Goal: Task Accomplishment & Management: Complete application form

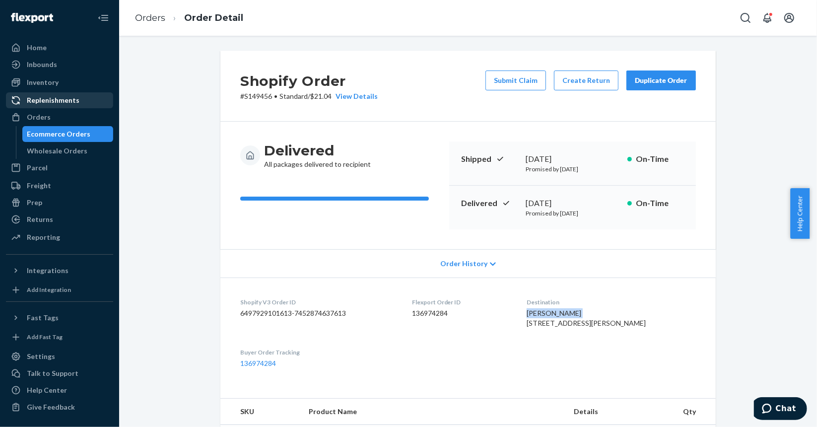
scroll to position [199, 0]
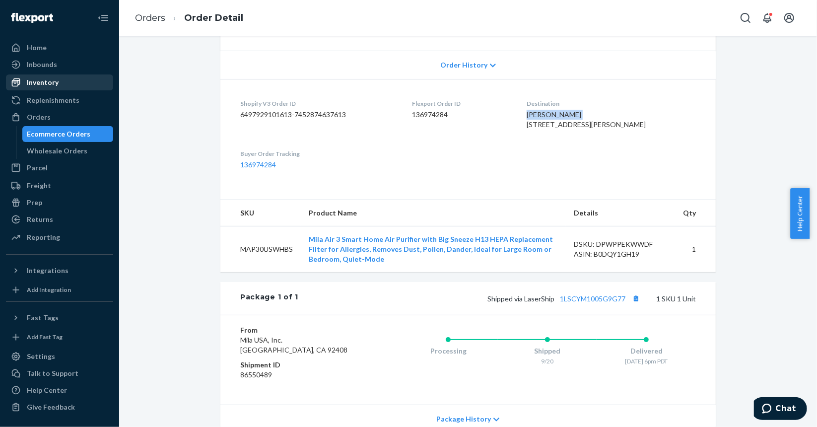
click at [63, 87] on div "Inventory" at bounding box center [59, 82] width 105 height 14
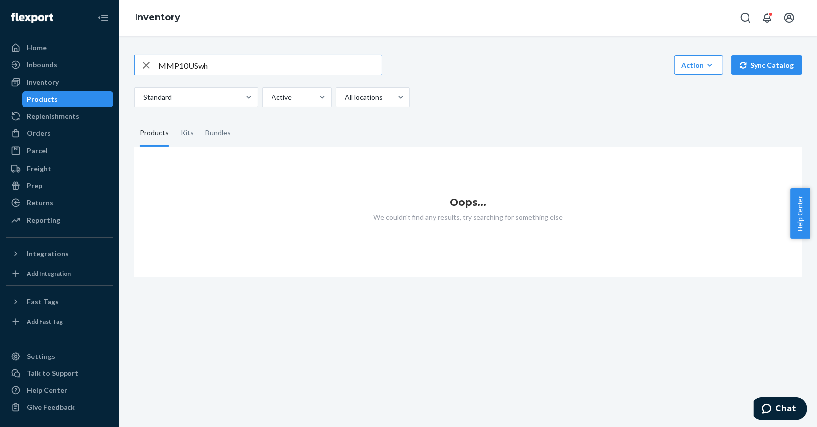
click at [207, 62] on input "MMP10USwh" at bounding box center [269, 65] width 223 height 20
click at [206, 64] on input "MMP10USwh" at bounding box center [269, 65] width 223 height 20
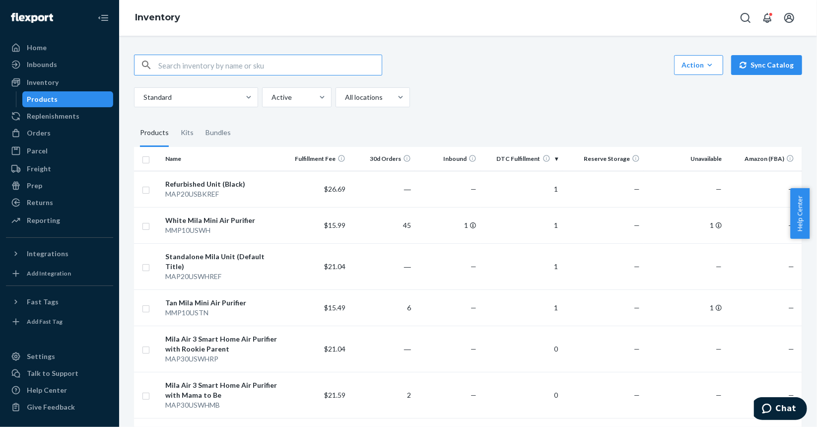
click at [173, 57] on input "text" at bounding box center [269, 65] width 223 height 20
type input "mmp"
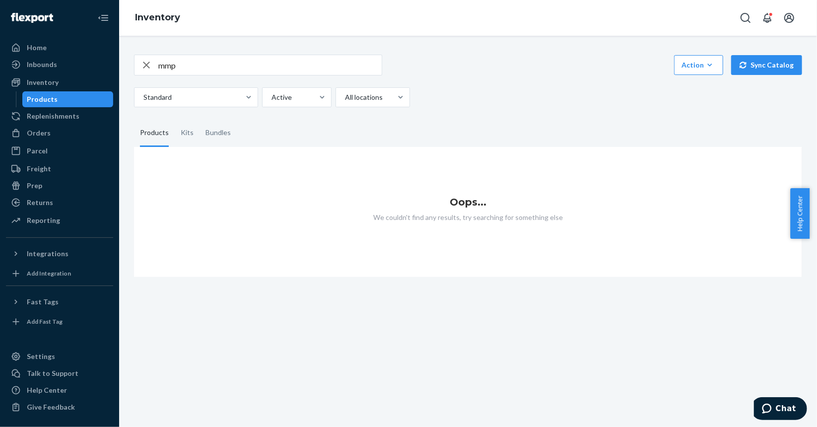
click at [59, 97] on div "Products" at bounding box center [67, 99] width 89 height 14
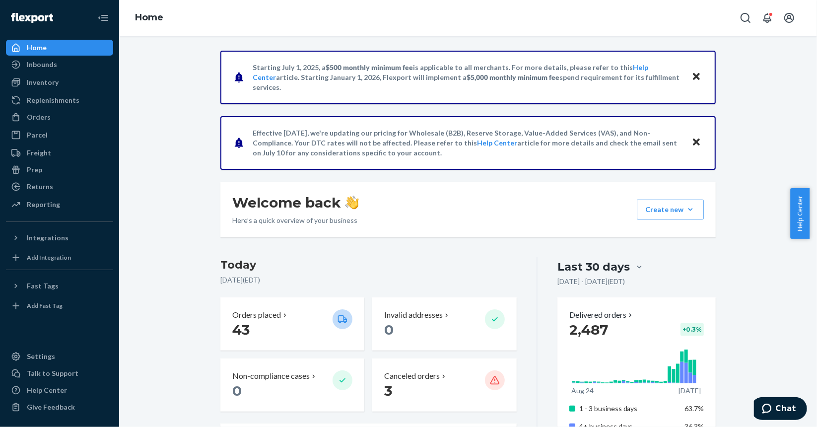
click at [231, 35] on div "Home" at bounding box center [468, 18] width 698 height 36
click at [56, 83] on div "Inventory" at bounding box center [43, 82] width 32 height 10
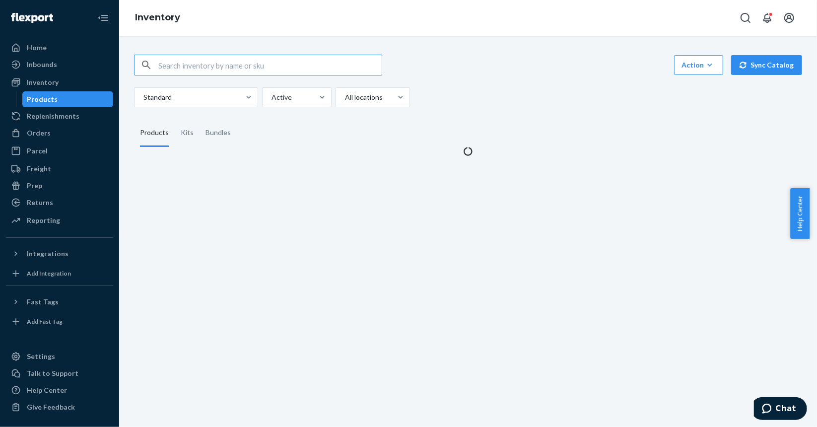
click at [219, 65] on input "text" at bounding box center [269, 65] width 223 height 20
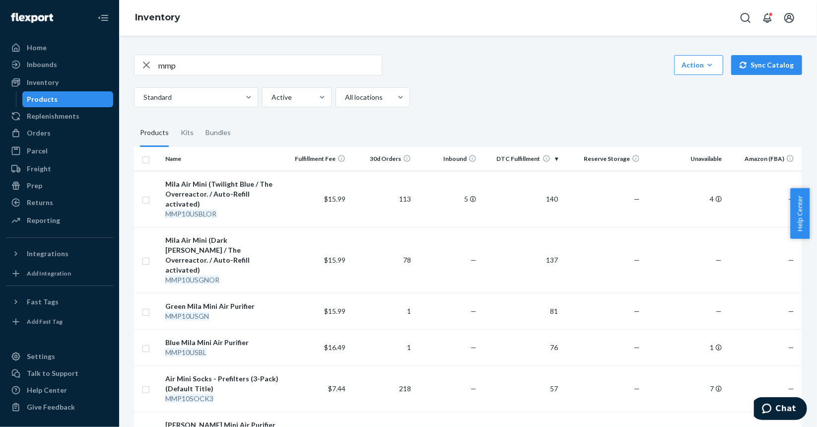
click at [218, 64] on input "mmp" at bounding box center [269, 65] width 223 height 20
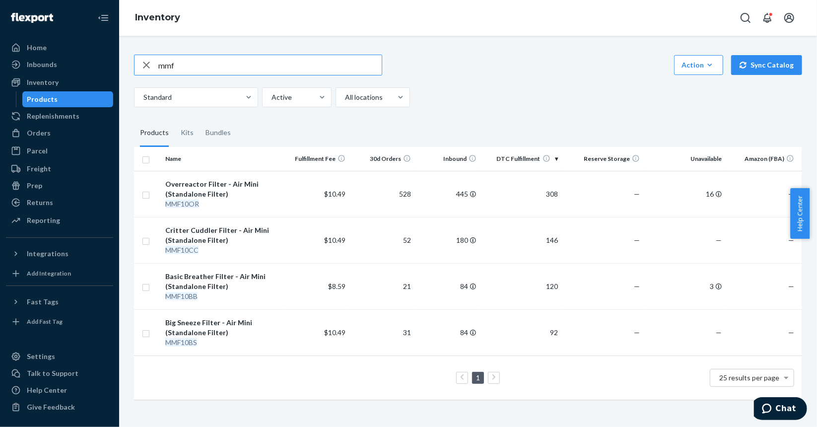
click at [267, 67] on input "mmf" at bounding box center [269, 65] width 223 height 20
paste input "S144937"
type input "S144937"
click at [54, 135] on div "Orders" at bounding box center [59, 133] width 105 height 14
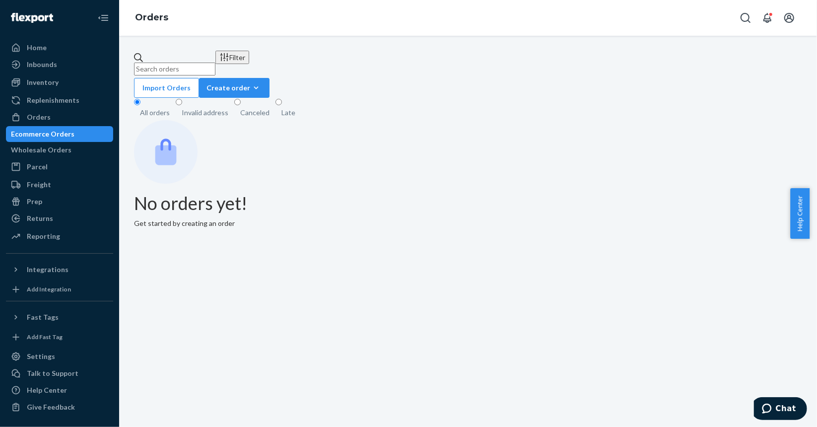
click at [215, 63] on input "text" at bounding box center [174, 69] width 81 height 13
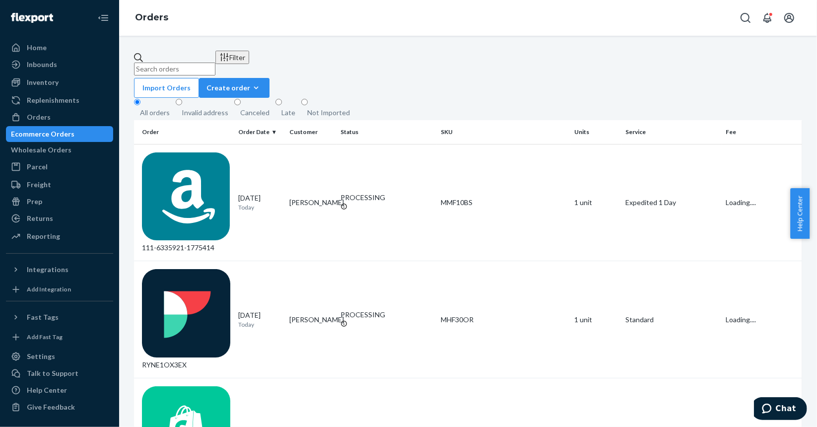
paste input "S144937"
type input "S144937"
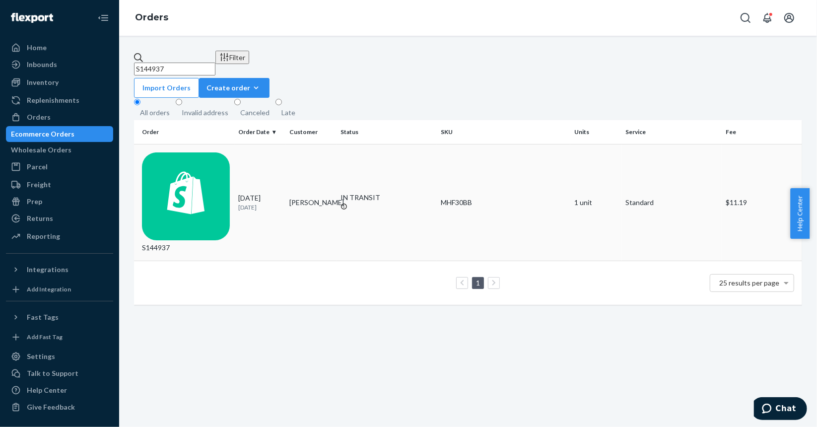
click at [215, 152] on div "S144937" at bounding box center [186, 202] width 88 height 101
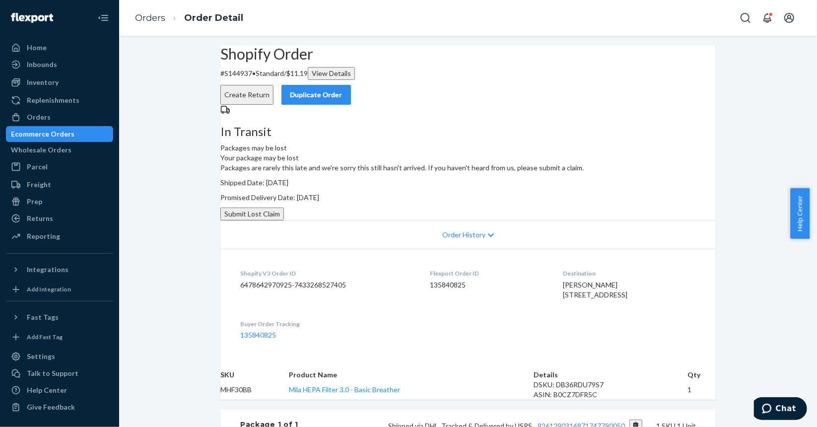
click at [284, 220] on button "Submit Lost Claim" at bounding box center [252, 213] width 64 height 13
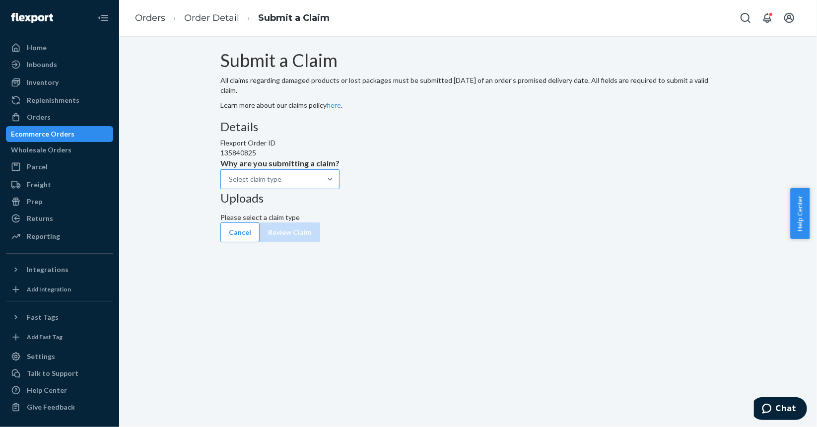
click at [321, 188] on div "Select claim type" at bounding box center [271, 179] width 100 height 18
click at [230, 184] on input "Why are you submitting a claim? Select claim type" at bounding box center [229, 179] width 1 height 10
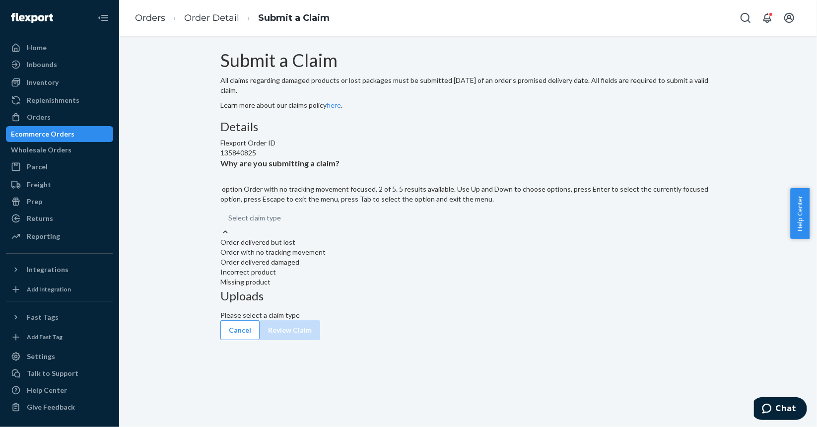
click at [369, 257] on div "Order with no tracking movement" at bounding box center [467, 252] width 495 height 10
click at [229, 223] on input "Why are you submitting a claim? option Order with no tracking movement focused,…" at bounding box center [228, 218] width 1 height 10
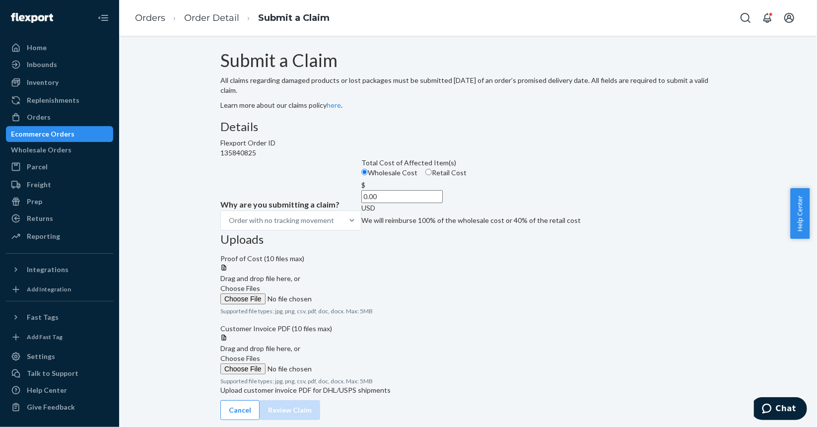
click at [425, 178] on label "Retail Cost" at bounding box center [445, 173] width 41 height 10
click at [425, 175] on input "Retail Cost" at bounding box center [428, 172] width 6 height 6
radio input "true"
click at [376, 203] on input "0.00" at bounding box center [401, 196] width 81 height 13
type input "59.00"
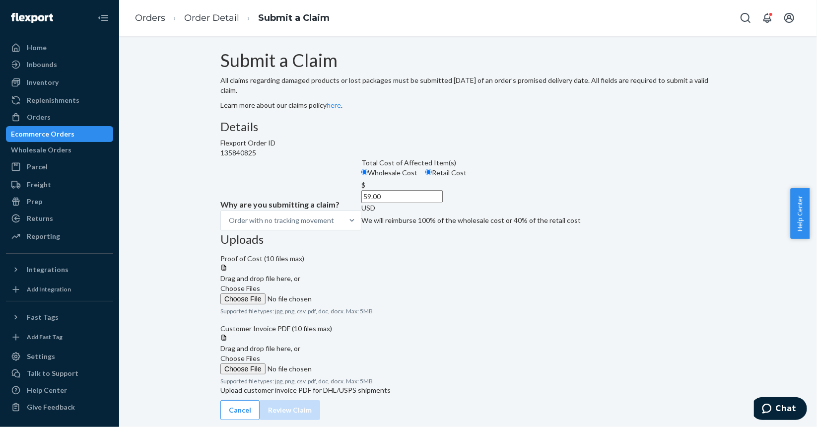
click at [260, 284] on span "Choose Files" at bounding box center [240, 288] width 40 height 8
click at [355, 293] on input "Choose Files" at bounding box center [287, 298] width 135 height 11
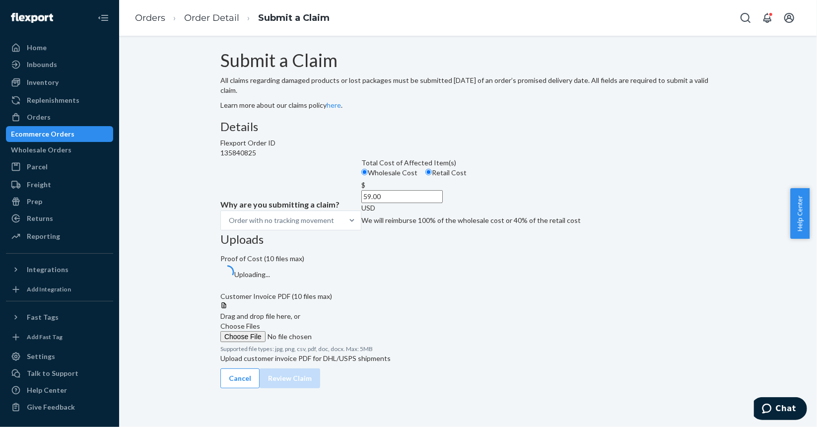
scroll to position [64, 0]
click at [260, 322] on span "Choose Files" at bounding box center [240, 326] width 40 height 8
click at [355, 331] on input "Choose Files" at bounding box center [287, 336] width 135 height 11
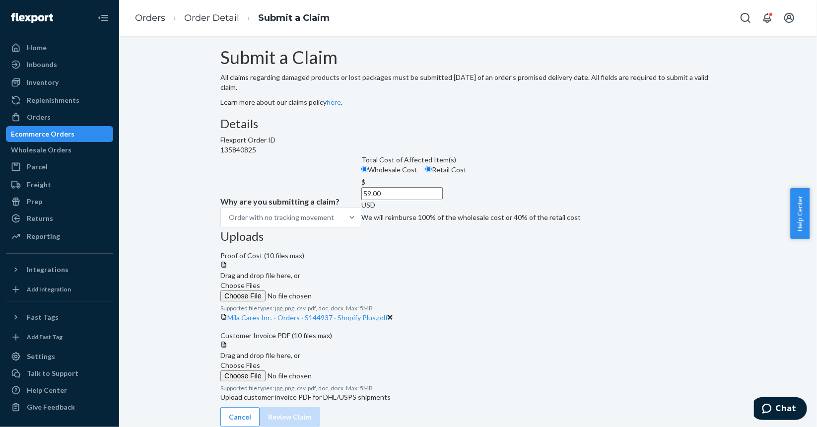
click at [260, 361] on span "Choose Files" at bounding box center [240, 365] width 40 height 8
click at [355, 370] on input "Choose Files" at bounding box center [287, 375] width 135 height 11
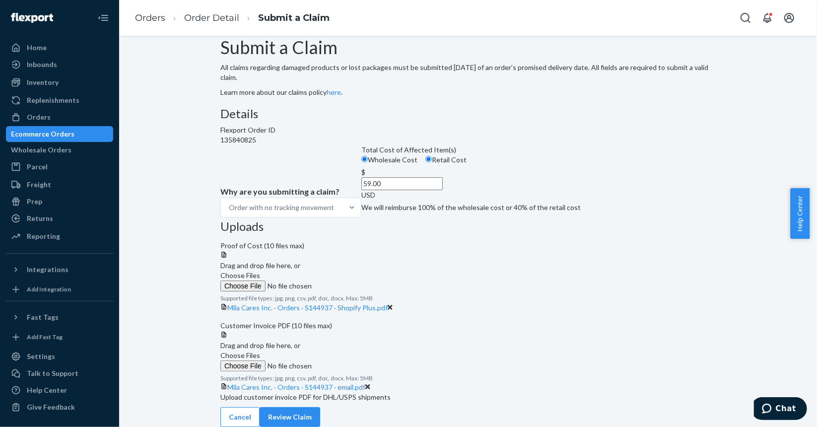
scroll to position [146, 0]
click at [320, 411] on button "Review Claim" at bounding box center [290, 417] width 61 height 20
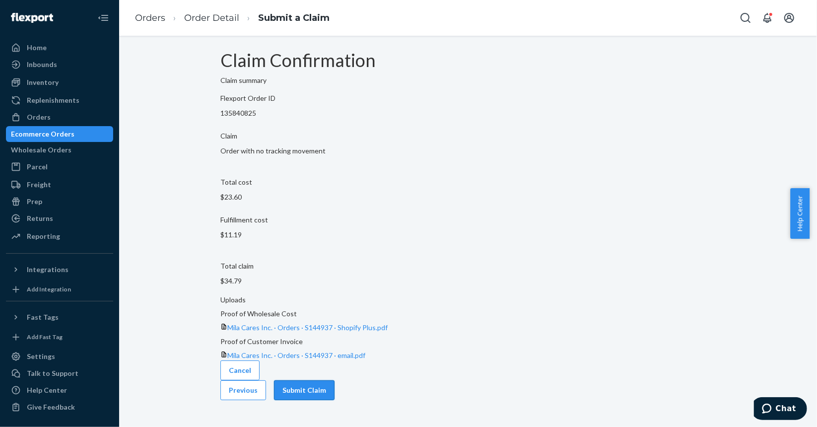
click at [335, 380] on button "Submit Claim" at bounding box center [304, 390] width 61 height 20
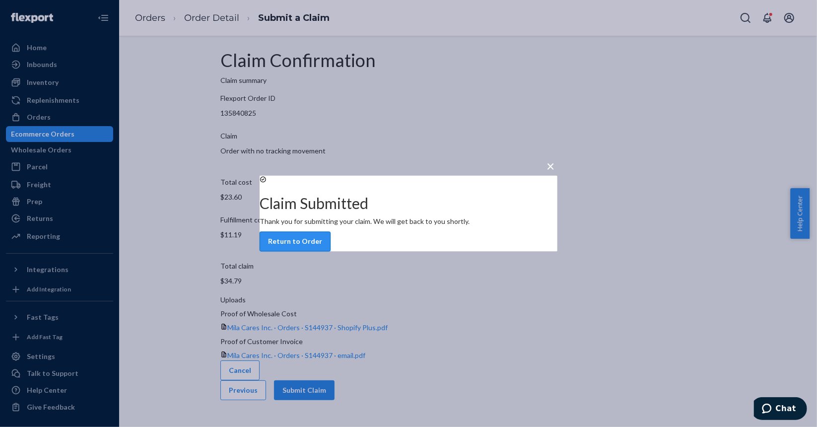
click at [331, 252] on button "Return to Order" at bounding box center [295, 242] width 71 height 20
